Goal: Entertainment & Leisure: Browse casually

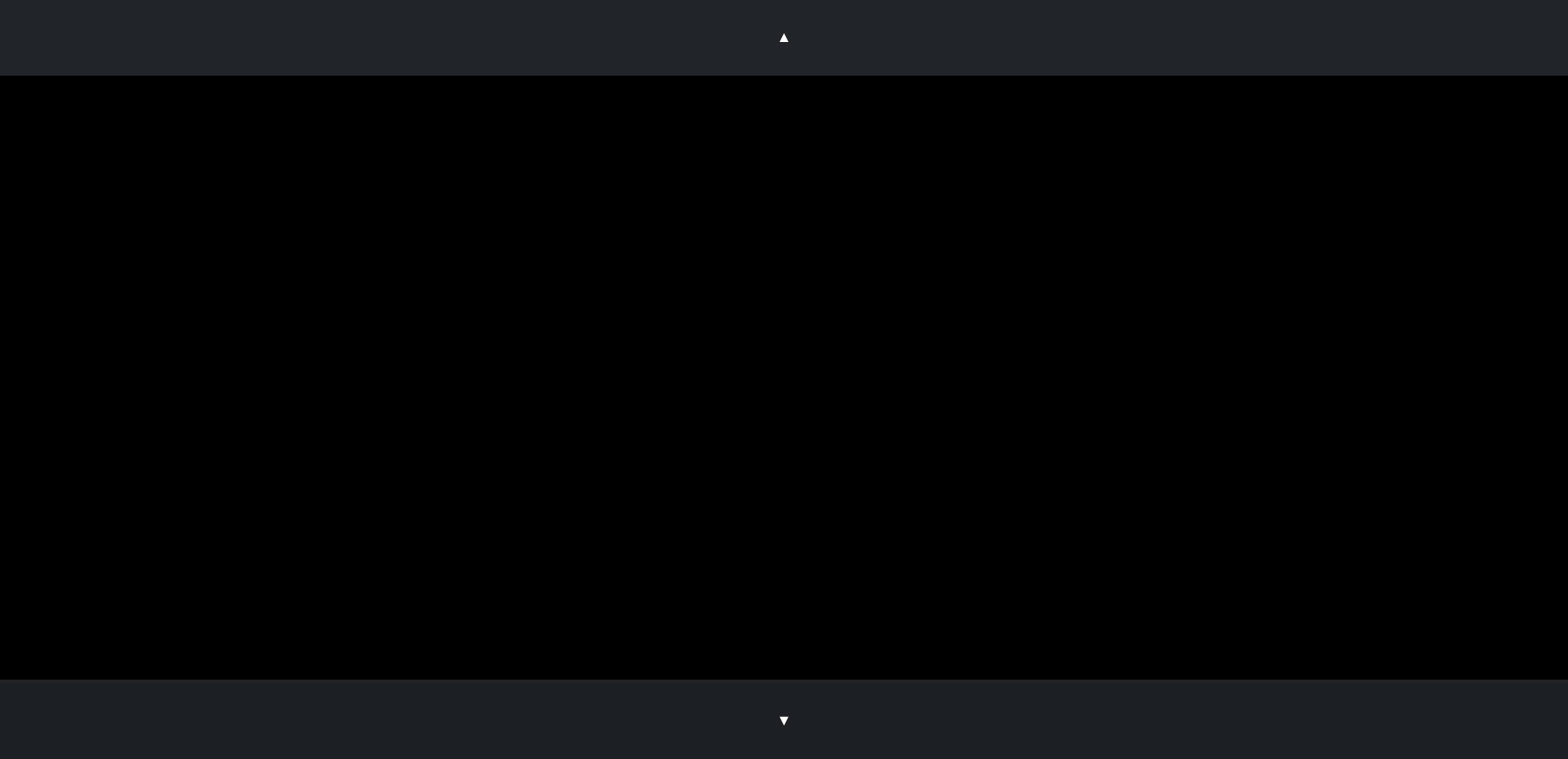
click at [930, 715] on button "▼" at bounding box center [784, 721] width 1568 height 76
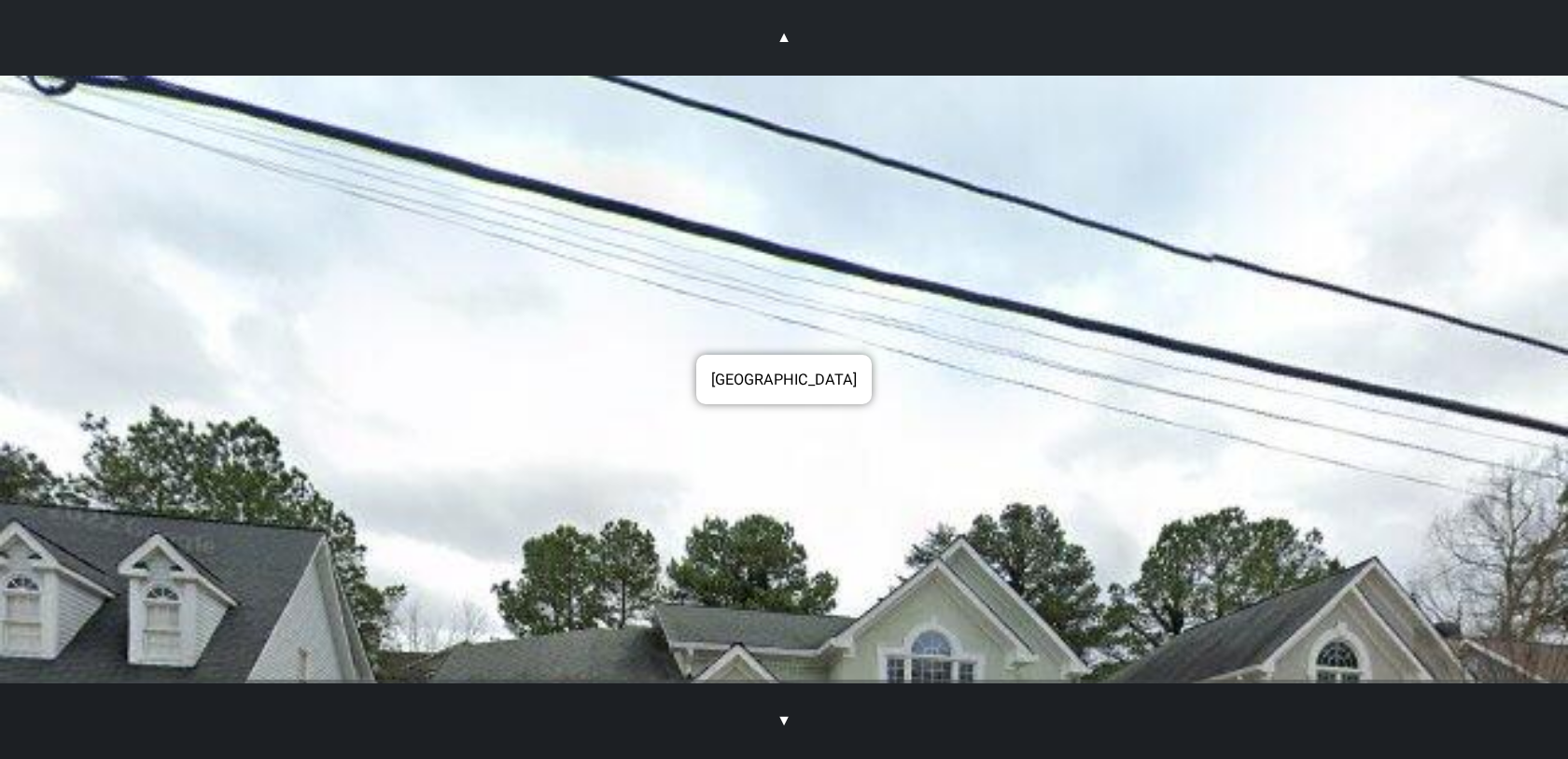
click at [737, 708] on button "▼" at bounding box center [784, 721] width 1568 height 76
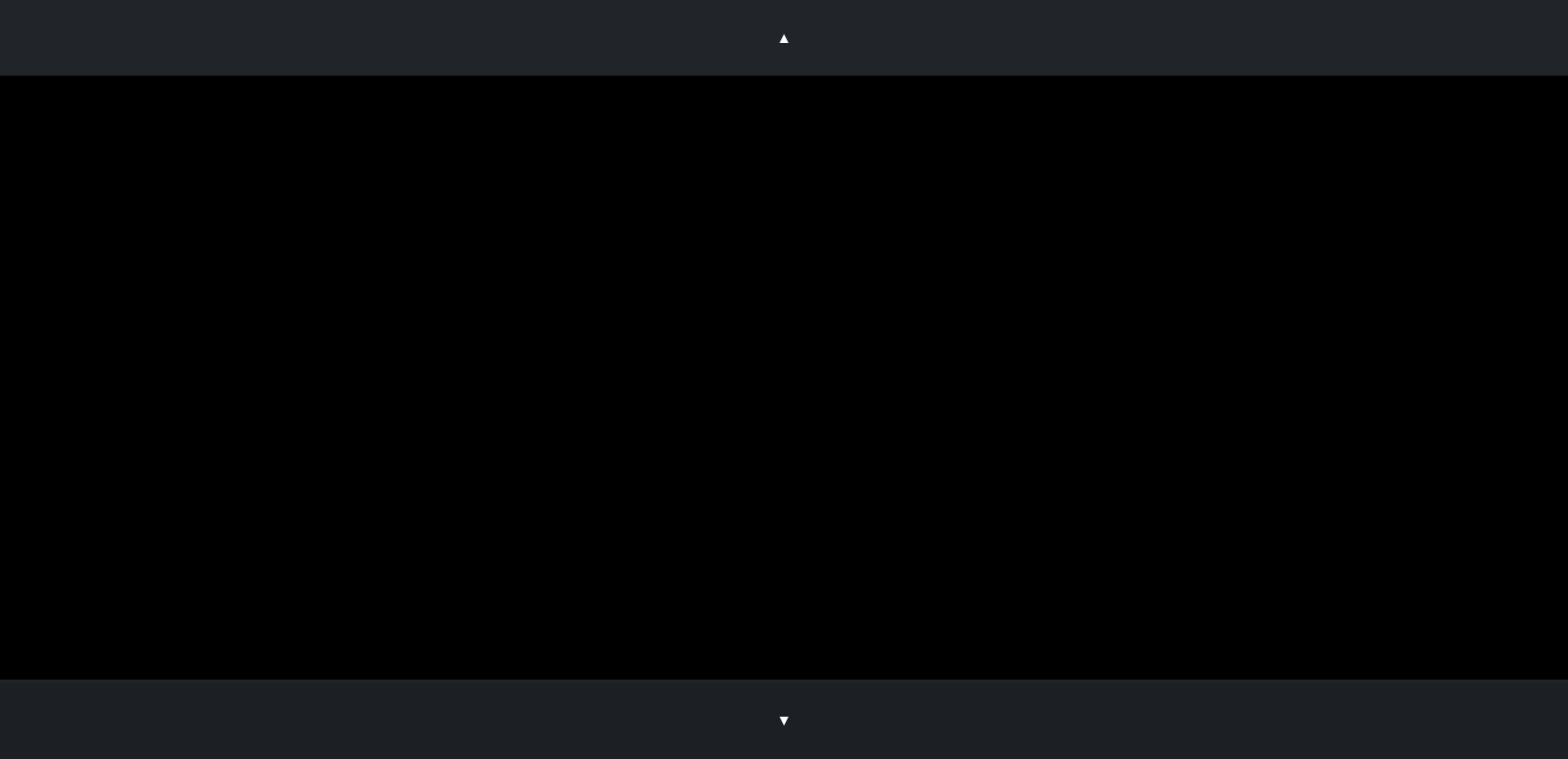
click at [753, 710] on button "▼" at bounding box center [784, 721] width 1568 height 76
